Goal: Task Accomplishment & Management: Manage account settings

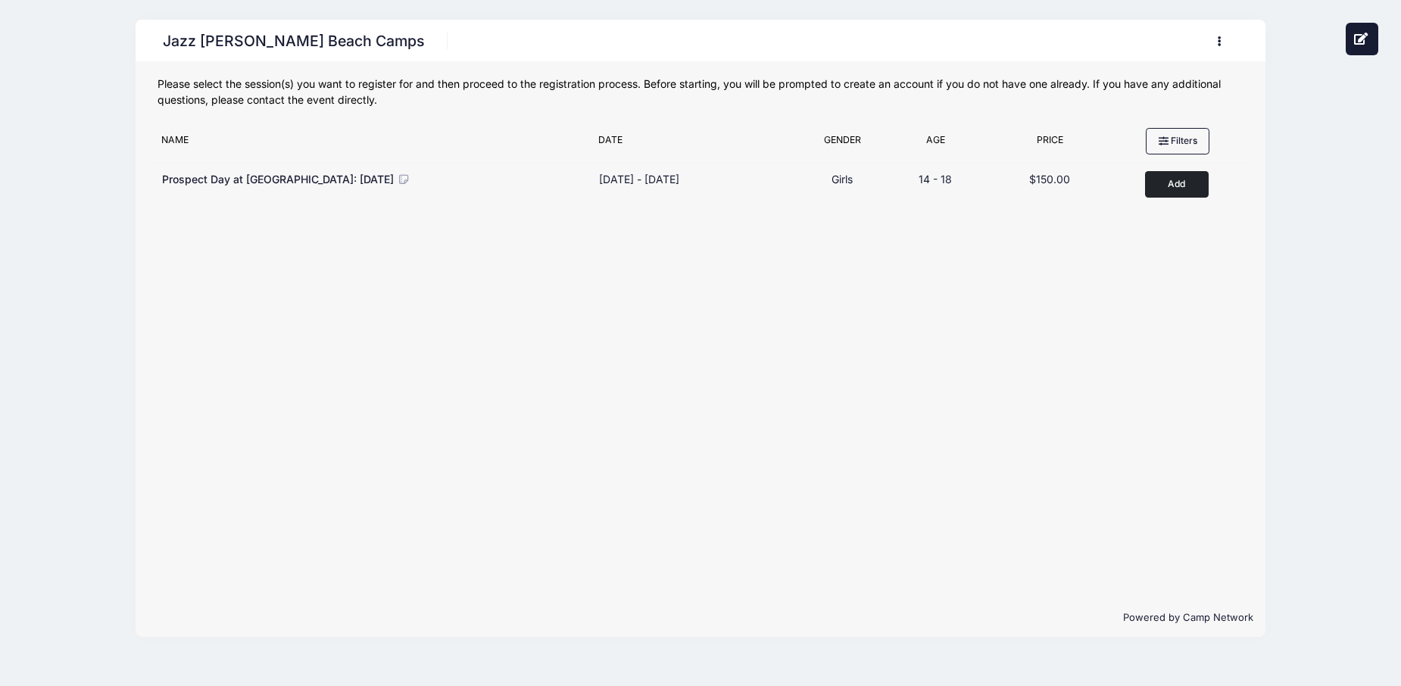
click at [1218, 48] on button "button" at bounding box center [1223, 41] width 41 height 27
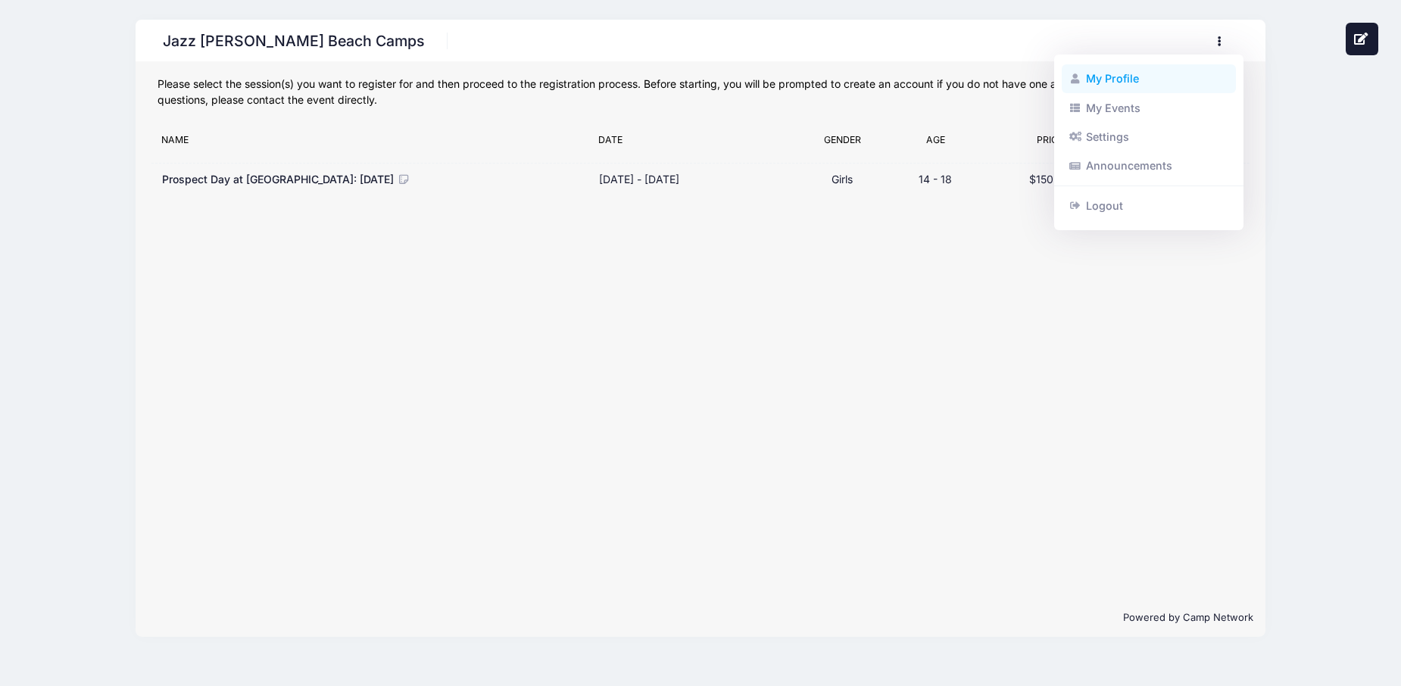
click at [1116, 83] on link "My Profile" at bounding box center [1149, 78] width 175 height 29
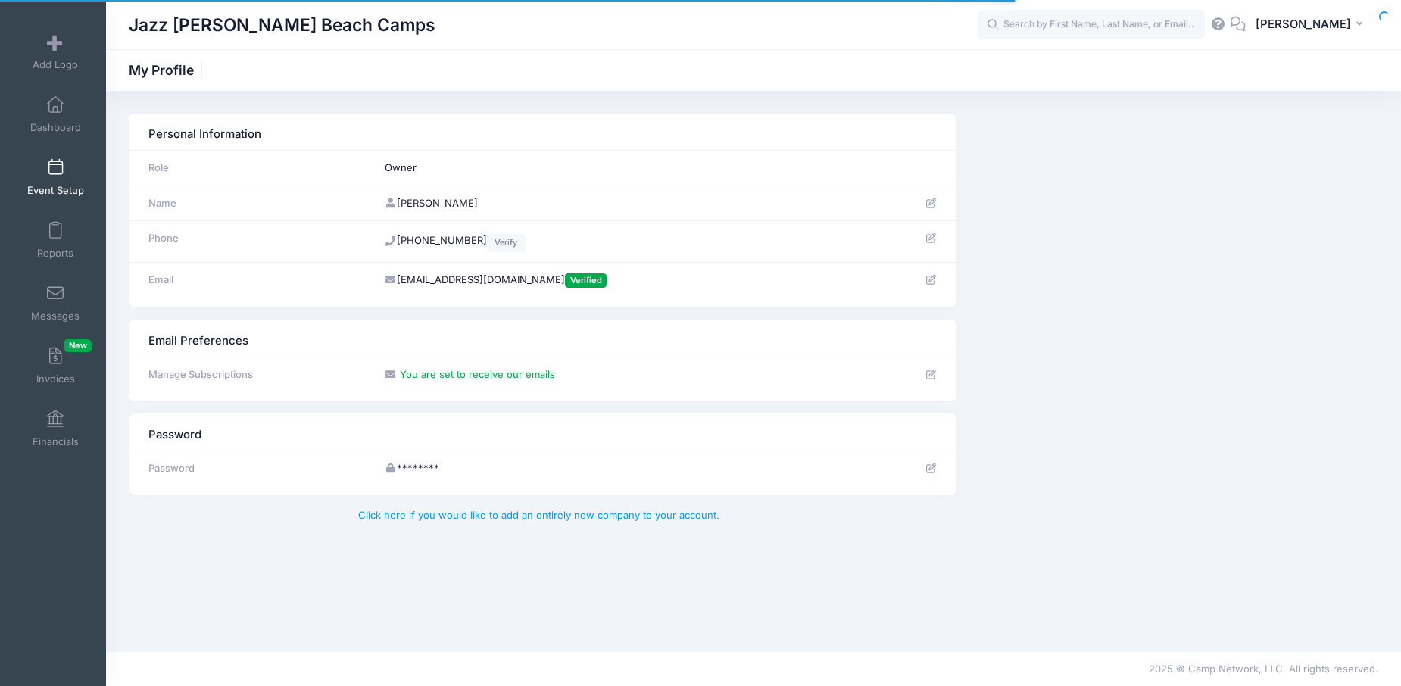
click at [45, 181] on link "Event Setup" at bounding box center [56, 177] width 72 height 53
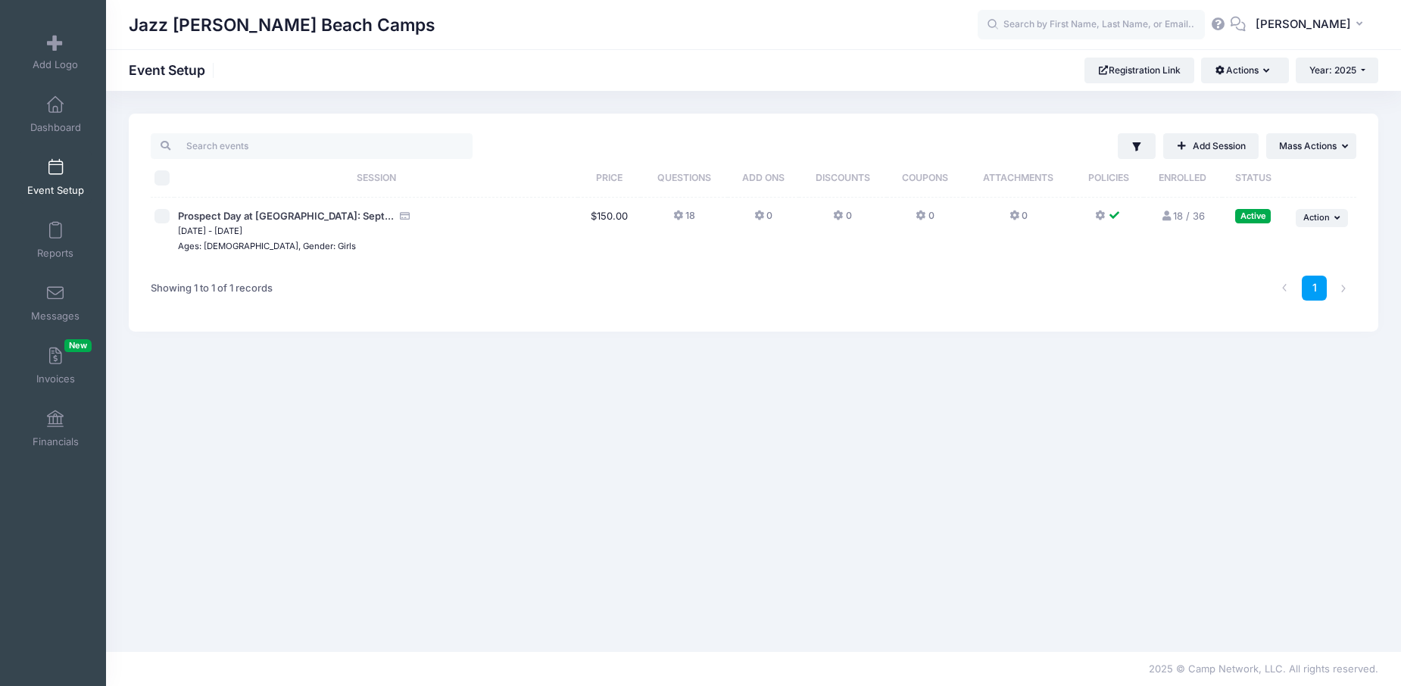
click at [1179, 212] on link "18 / 36 Full" at bounding box center [1183, 216] width 44 height 12
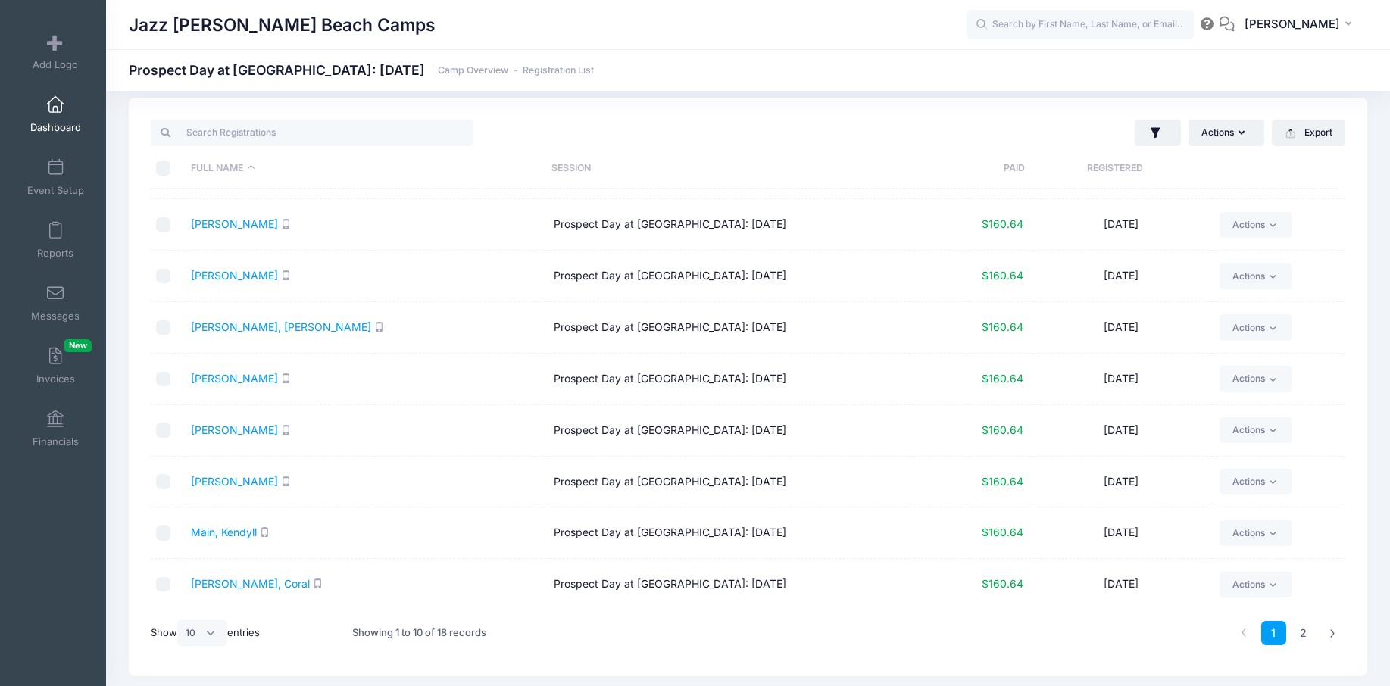
scroll to position [64, 0]
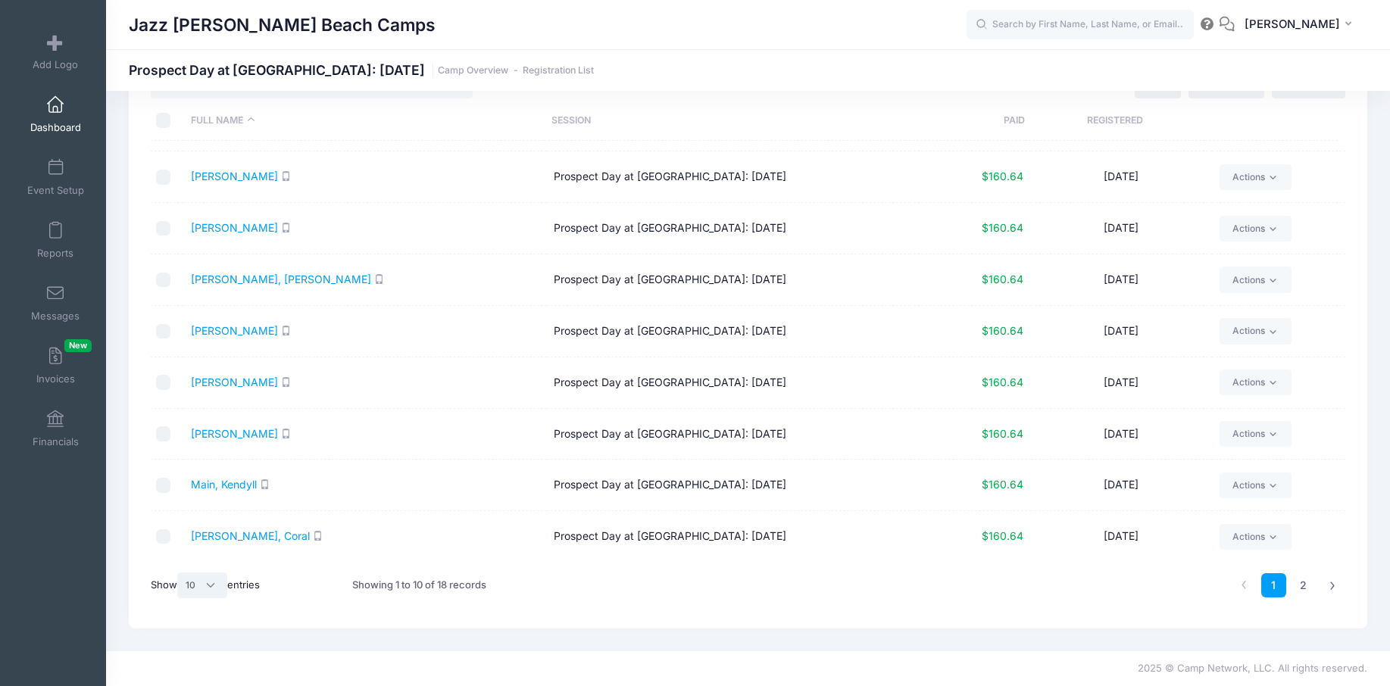
click at [219, 588] on select "All 10 25 50" at bounding box center [202, 586] width 50 height 26
select select "25"
click at [179, 573] on select "All 10 25 50" at bounding box center [202, 586] width 50 height 26
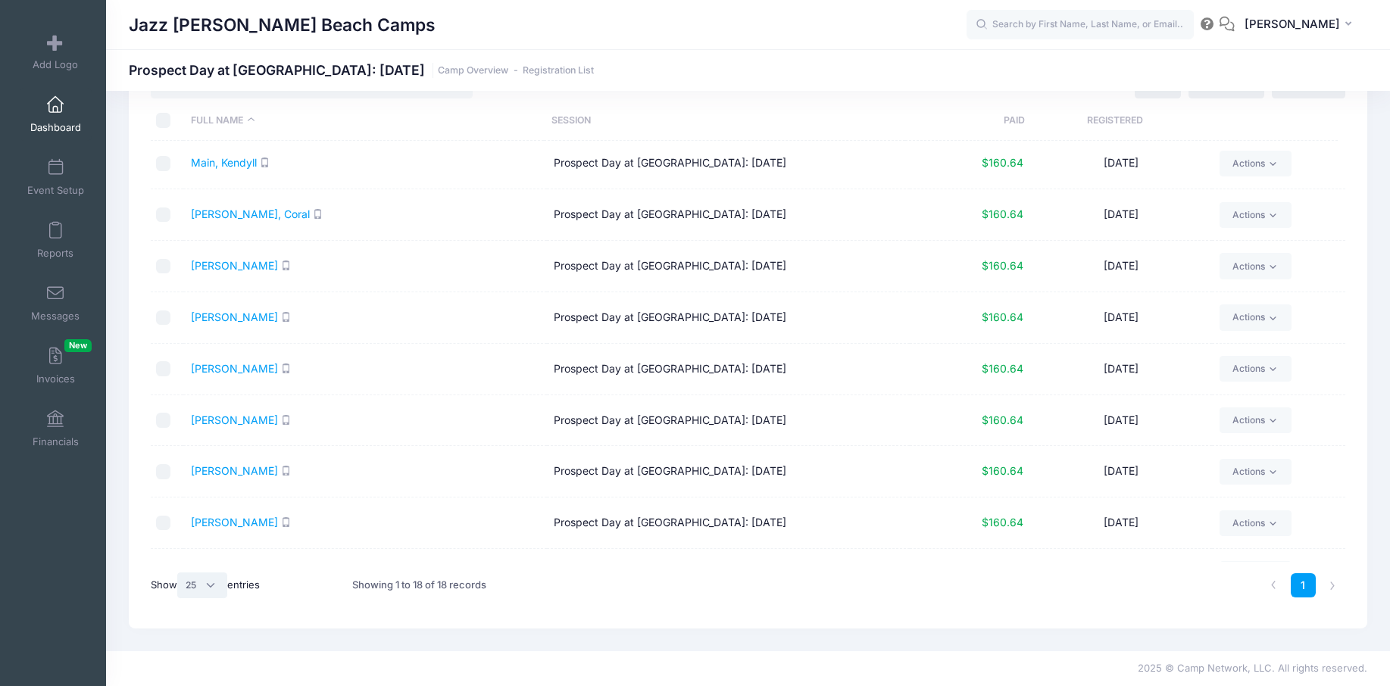
scroll to position [379, 0]
